Goal: Transaction & Acquisition: Purchase product/service

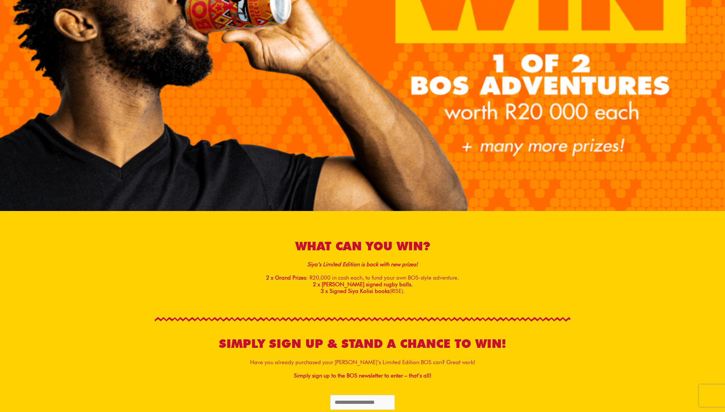
scroll to position [177, 0]
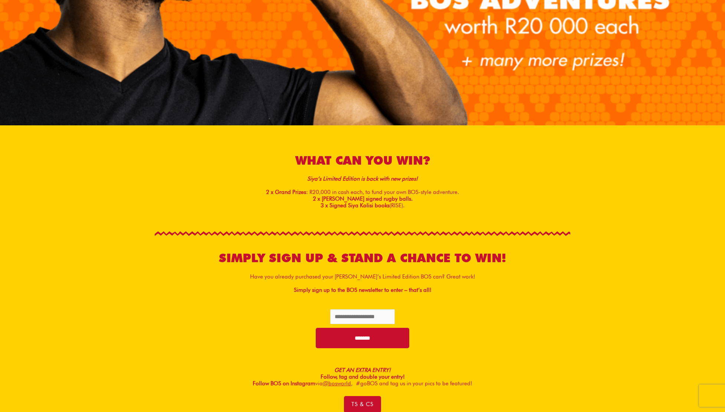
drag, startPoint x: 265, startPoint y: 192, endPoint x: 411, endPoint y: 210, distance: 147.7
click at [411, 210] on div "WHAT CAN YOU WIN? Siya’s Limited Edition is back with new prizes! 2 x Grand Pri…" at bounding box center [362, 181] width 423 height 64
copy div "2 x Grand Prizes : R20,000 in cash each, to fund your own BOS-style adventure. …"
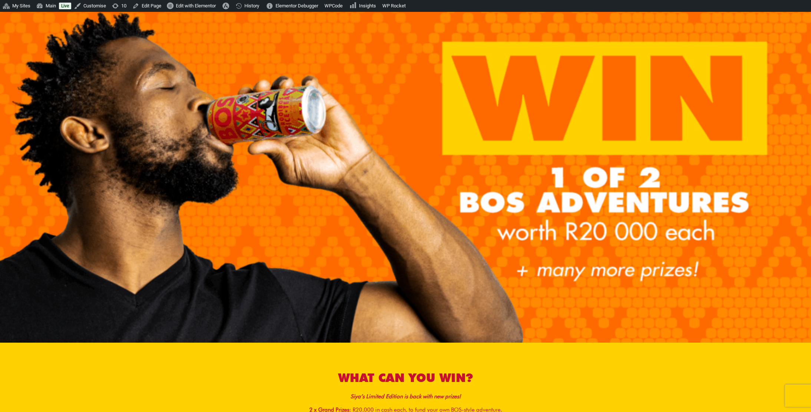
scroll to position [151, 0]
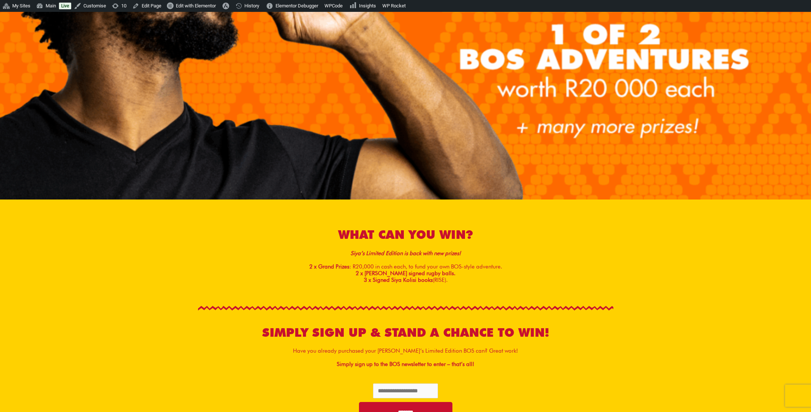
drag, startPoint x: 338, startPoint y: 232, endPoint x: 451, endPoint y: 279, distance: 121.9
click at [451, 279] on div "WHAT CAN YOU WIN? Siya’s Limited Edition is back with new prizes! 2 x Grand Pri…" at bounding box center [405, 255] width 423 height 64
copy div "WHAT CAN YOU WIN? Siya’s Limited Edition is back with new prizes! 2 x Grand Pri…"
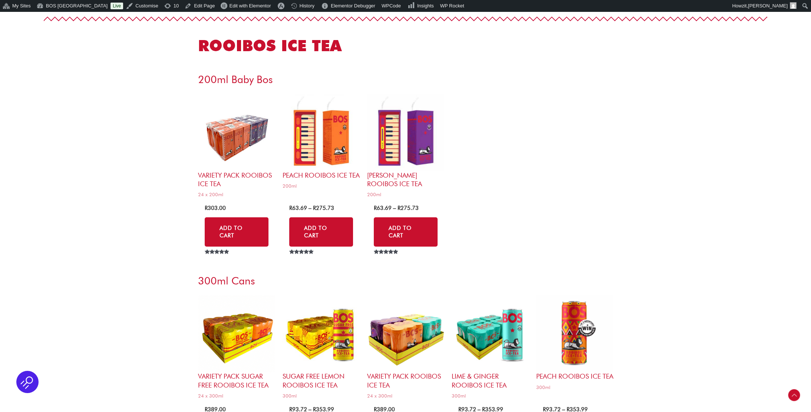
scroll to position [1680, 0]
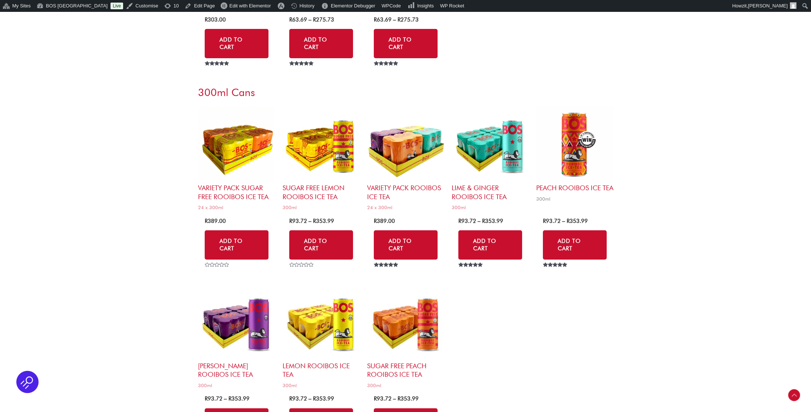
click at [575, 159] on img at bounding box center [574, 144] width 77 height 77
